Goal: Information Seeking & Learning: Learn about a topic

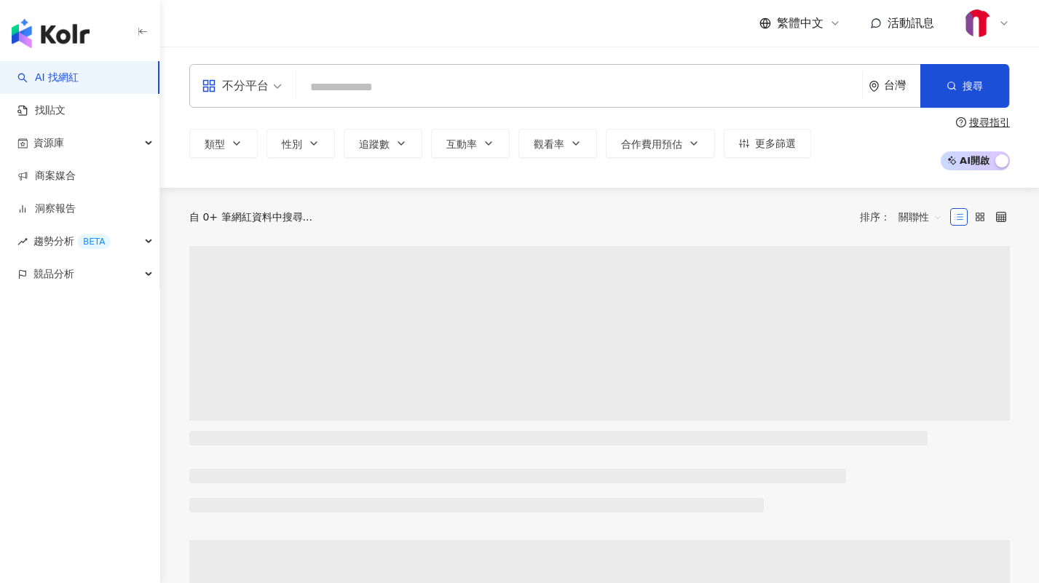
click at [312, 68] on div "不分平台 台灣 搜尋" at bounding box center [599, 86] width 821 height 44
click at [324, 76] on input "search" at bounding box center [579, 88] width 554 height 28
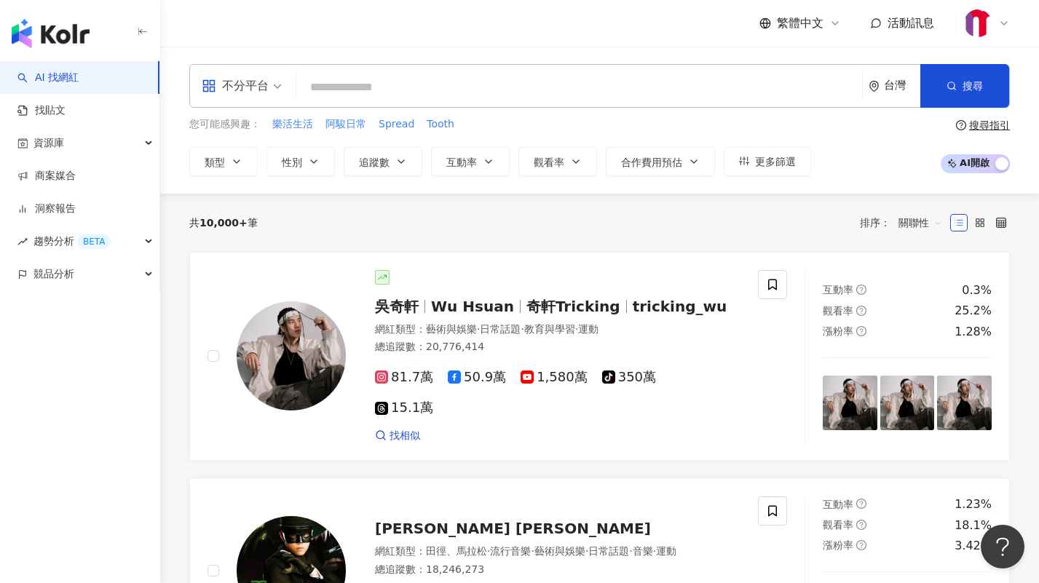
click at [263, 92] on div "不分平台" at bounding box center [235, 85] width 67 height 23
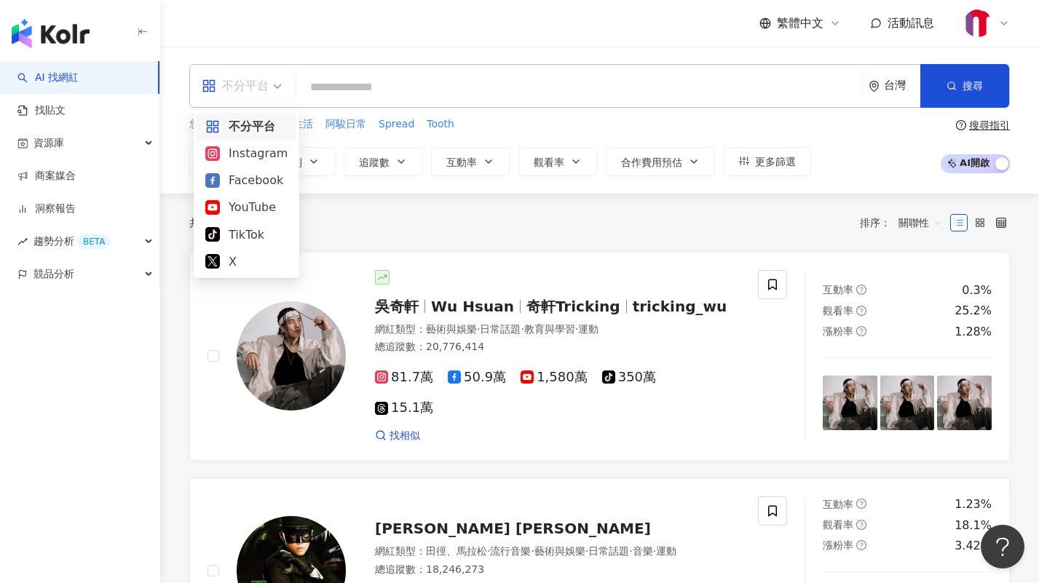
click at [368, 81] on input "search" at bounding box center [579, 88] width 554 height 28
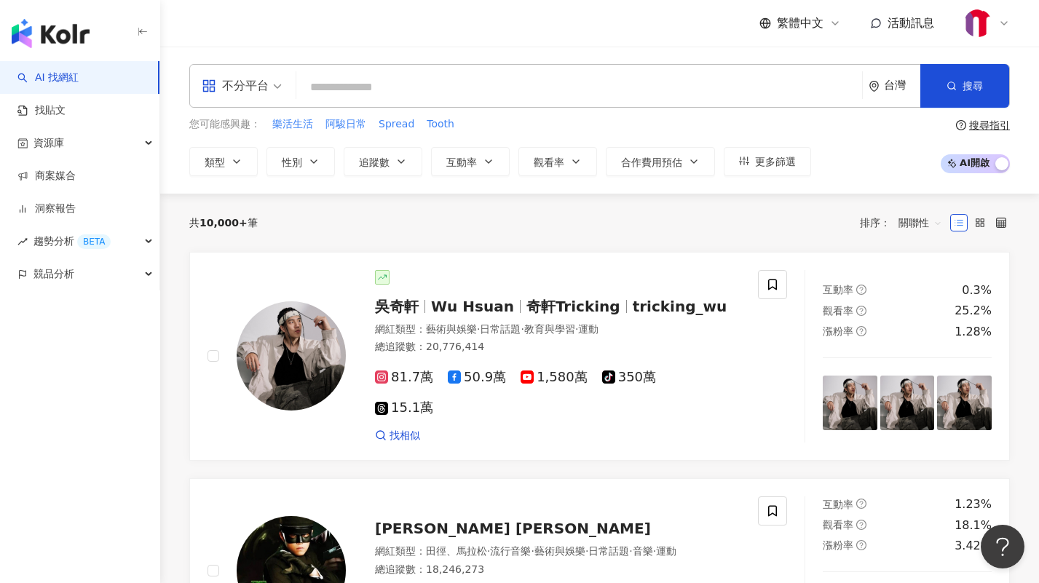
click at [997, 23] on div at bounding box center [986, 23] width 47 height 29
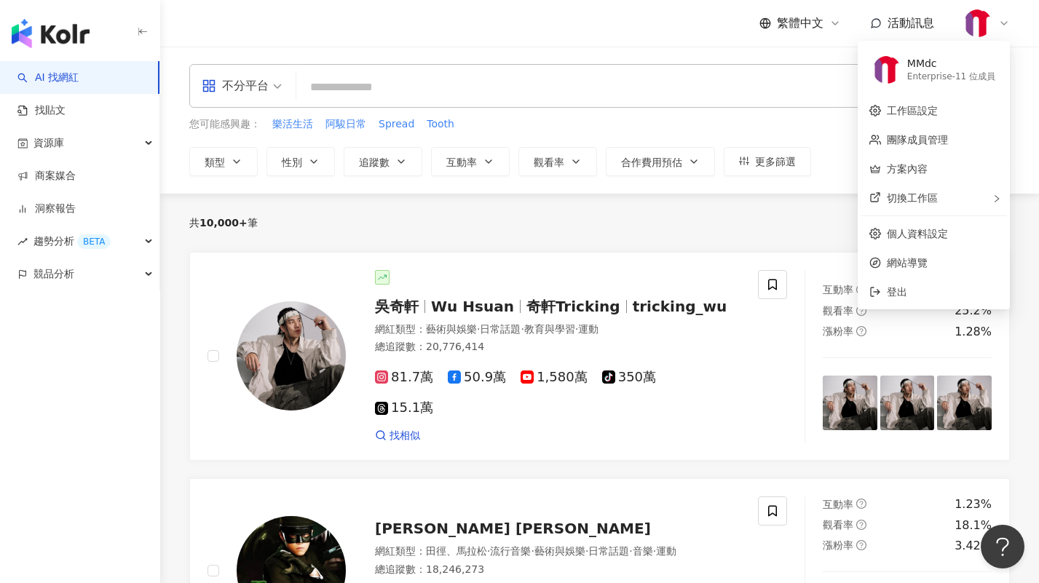
click at [997, 23] on div at bounding box center [986, 23] width 47 height 29
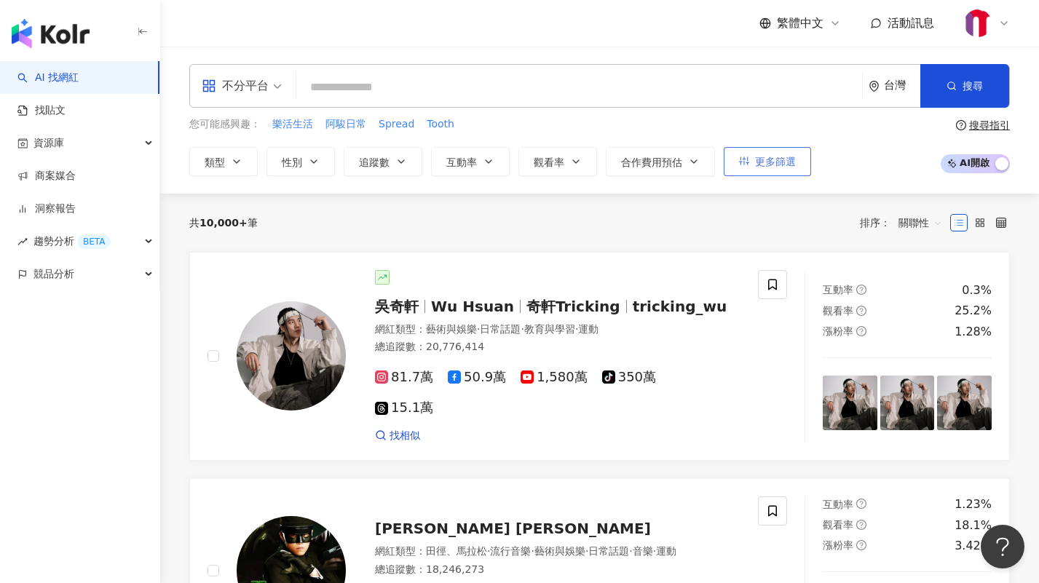
click at [804, 150] on button "更多篩選" at bounding box center [767, 161] width 87 height 29
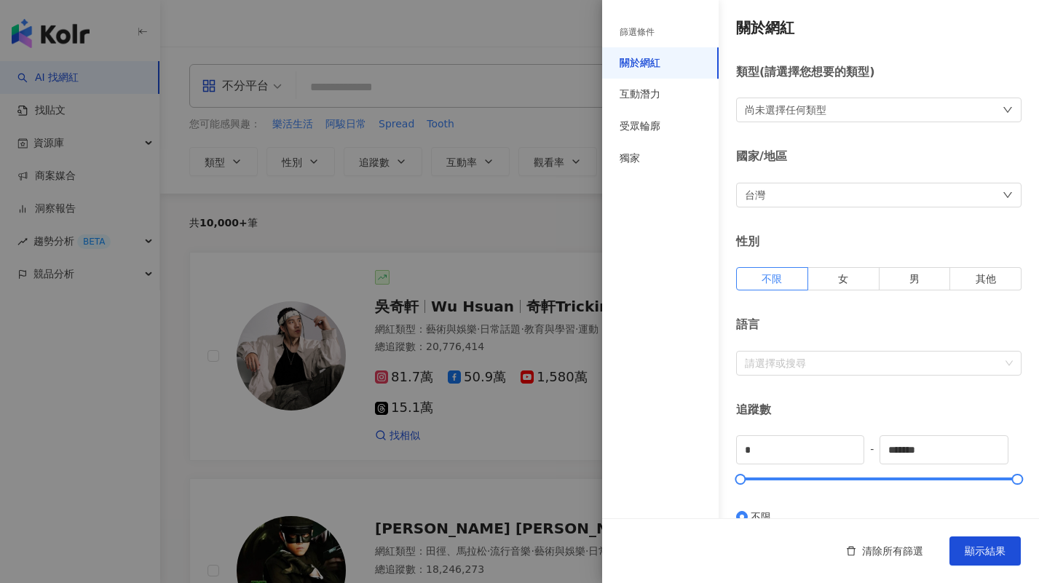
click at [840, 190] on div "台灣" at bounding box center [878, 195] width 285 height 25
click at [840, 190] on div "台灣 台灣 unlimit tw 不限區域 台灣 日本 [GEOGRAPHIC_DATA] 新加坡" at bounding box center [878, 195] width 285 height 25
click at [842, 191] on div "台灣" at bounding box center [878, 195] width 285 height 25
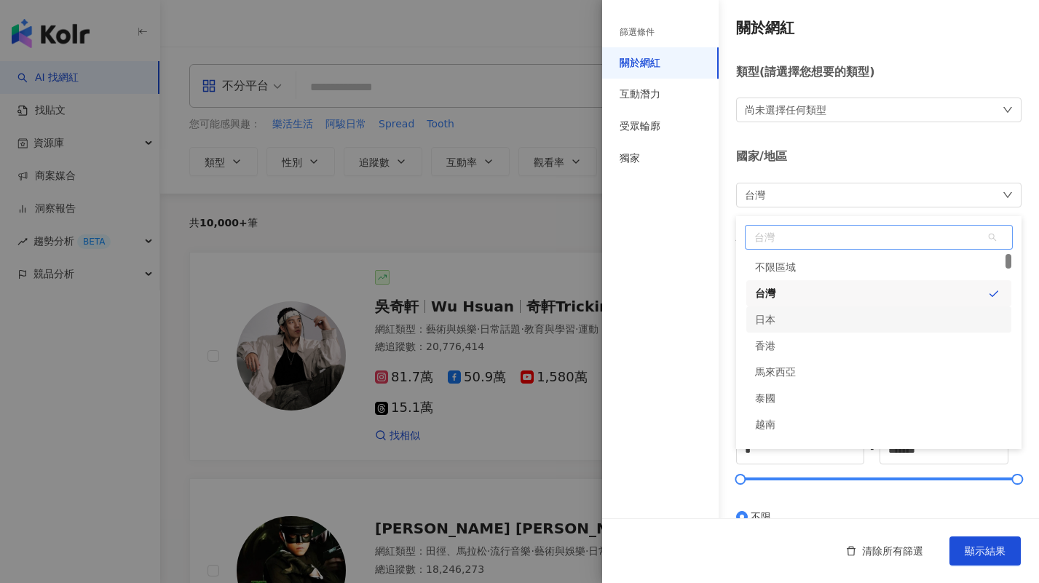
click at [794, 320] on div "日本" at bounding box center [878, 320] width 265 height 26
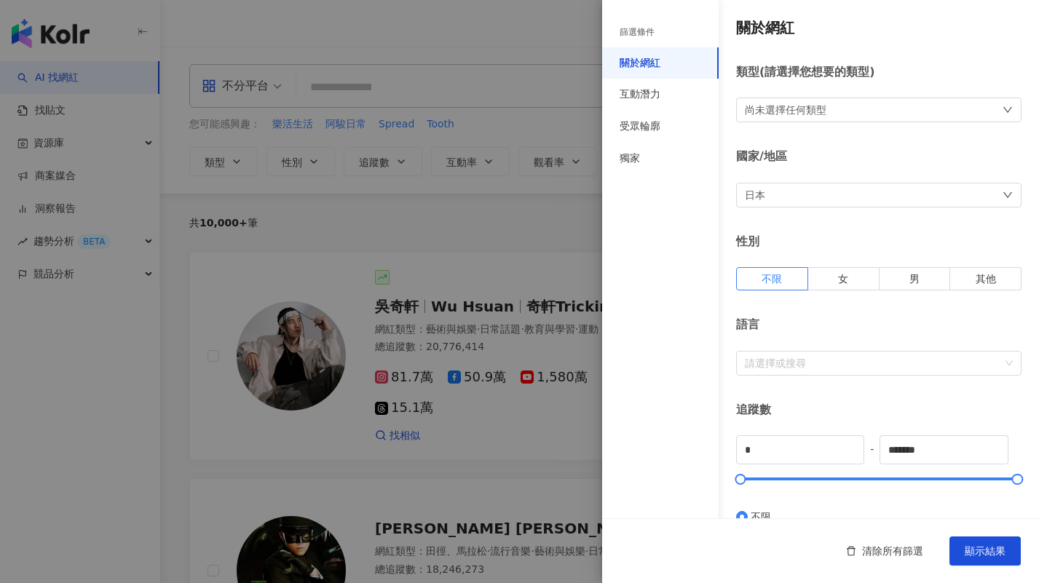
click at [849, 197] on div "日本" at bounding box center [878, 195] width 285 height 25
click at [819, 316] on div "日本" at bounding box center [878, 320] width 265 height 26
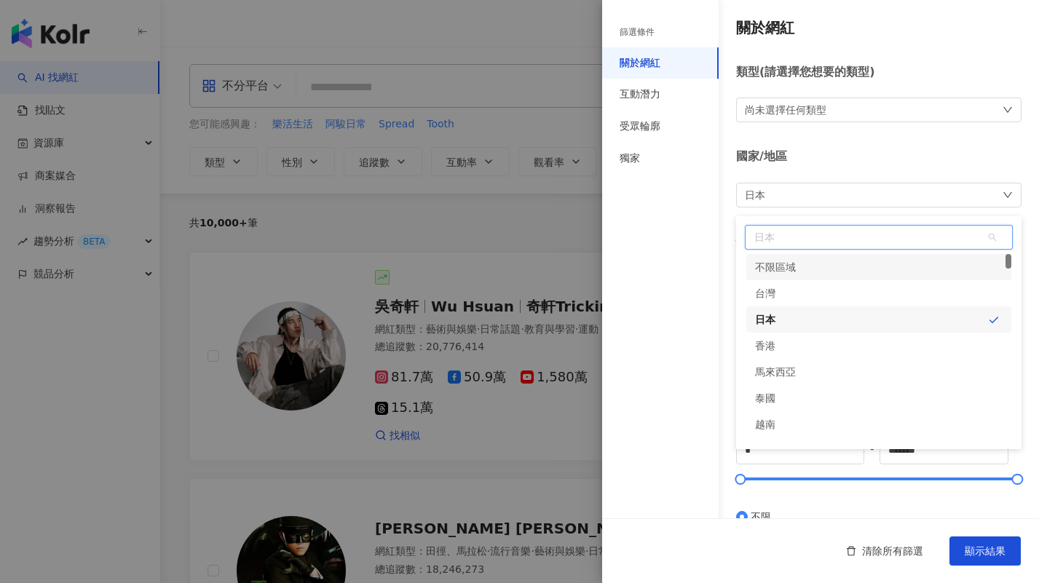
click at [863, 164] on div "國家/地區" at bounding box center [878, 157] width 285 height 16
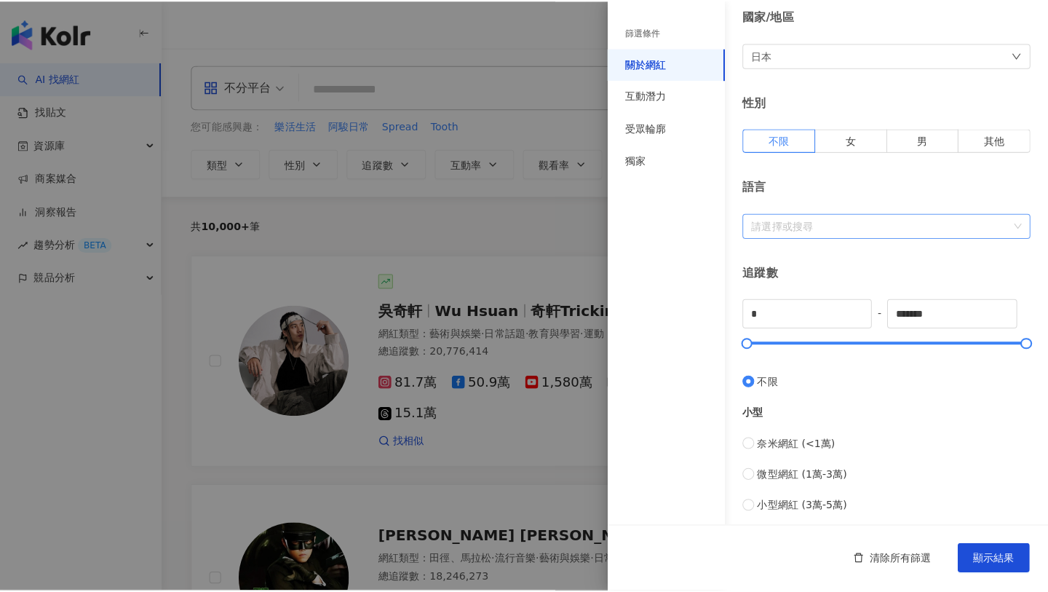
scroll to position [229, 0]
